Goal: Transaction & Acquisition: Book appointment/travel/reservation

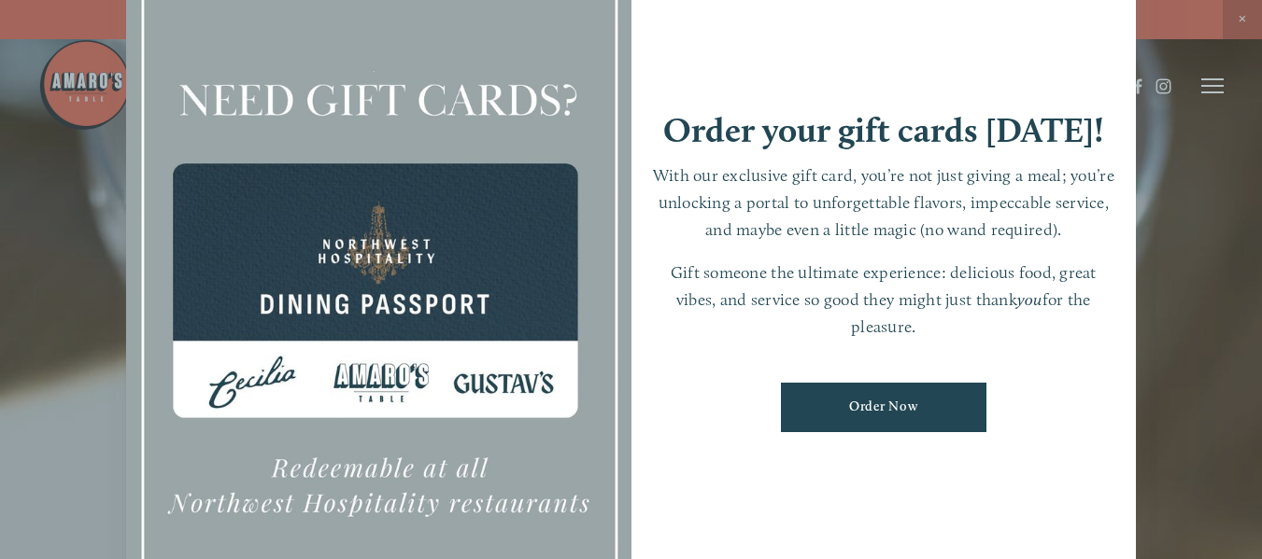
click at [1230, 256] on div at bounding box center [631, 279] width 1262 height 559
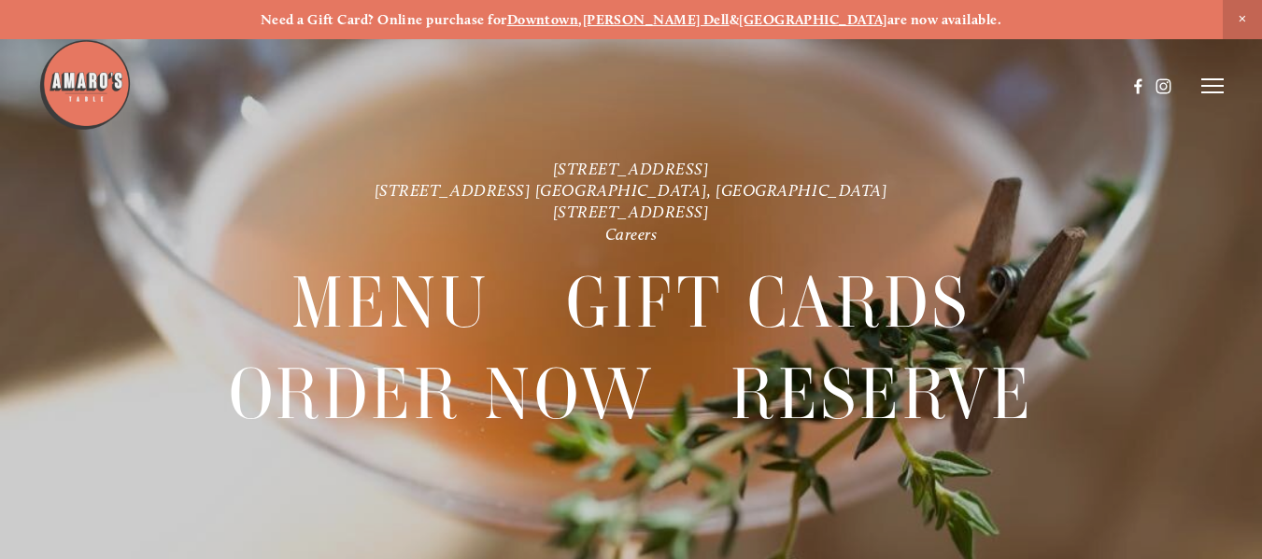
click at [1227, 73] on div at bounding box center [631, 279] width 1262 height 559
click at [1203, 78] on icon at bounding box center [1212, 86] width 22 height 17
click at [1203, 78] on icon at bounding box center [1209, 86] width 17 height 17
click at [1241, 16] on span "Close Announcement" at bounding box center [1242, 19] width 39 height 39
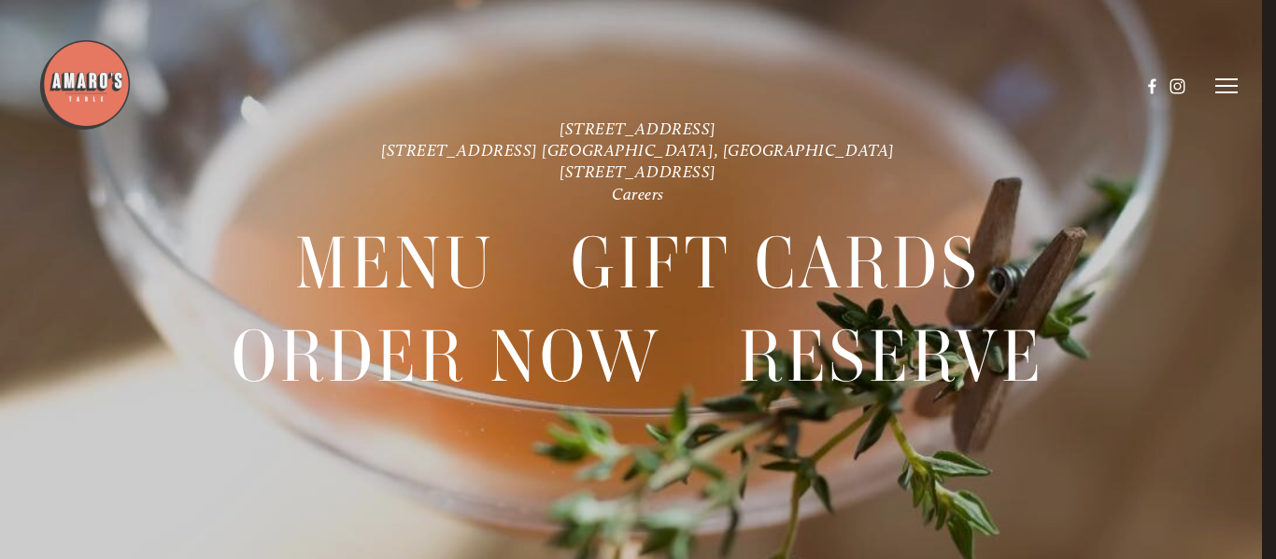
click at [717, 127] on div at bounding box center [588, 86] width 1101 height 96
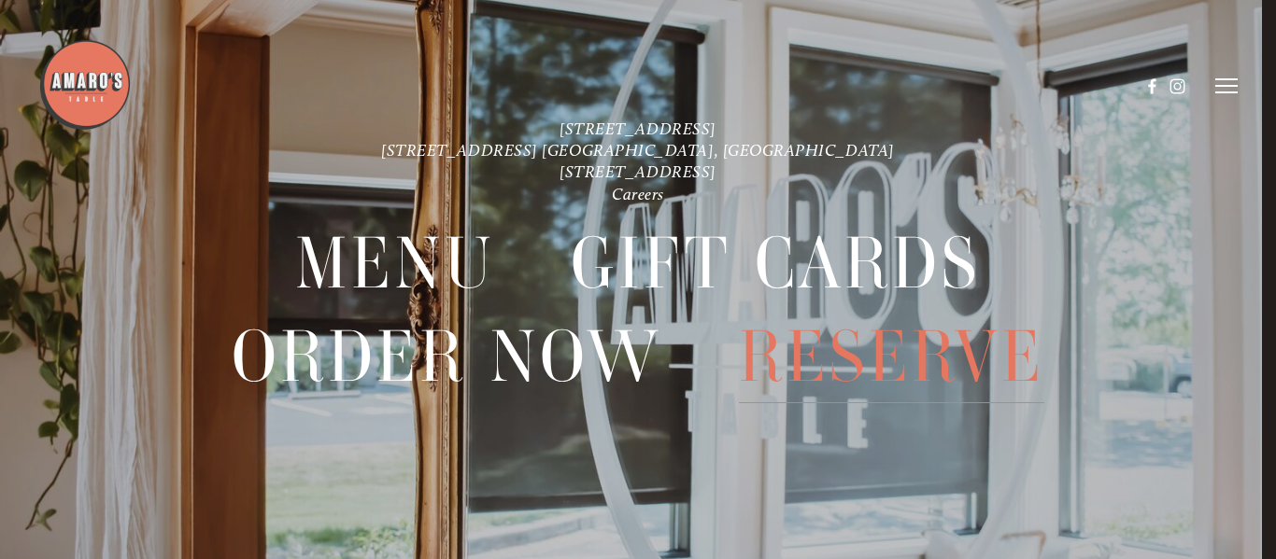
click at [833, 354] on span "Reserve" at bounding box center [891, 357] width 305 height 92
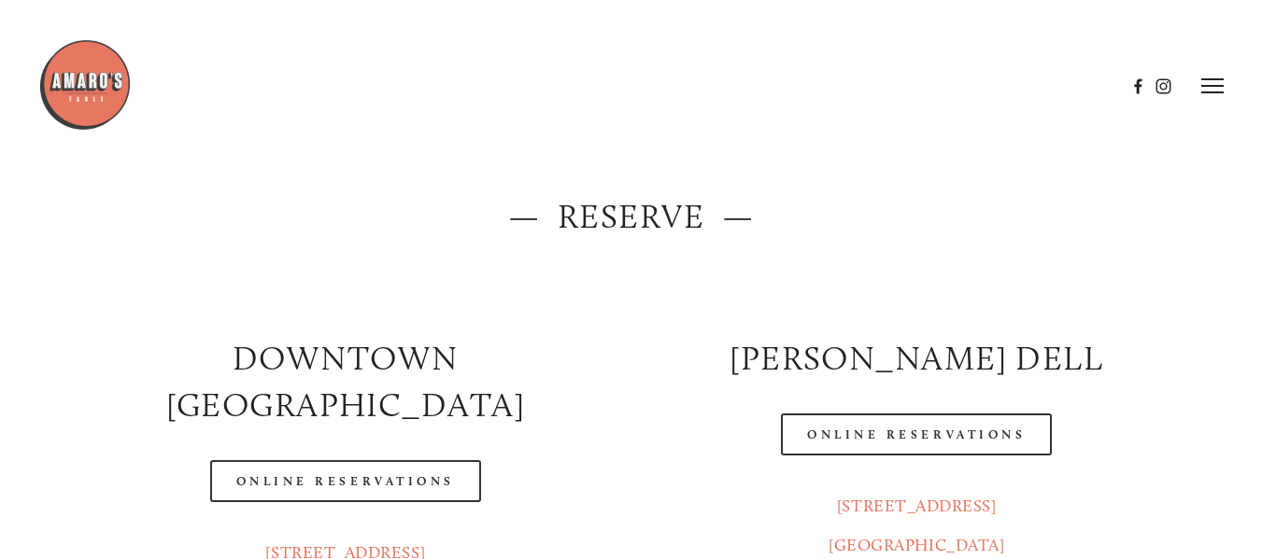
scroll to position [31, 0]
